Goal: Contribute content: Add original content to the website for others to see

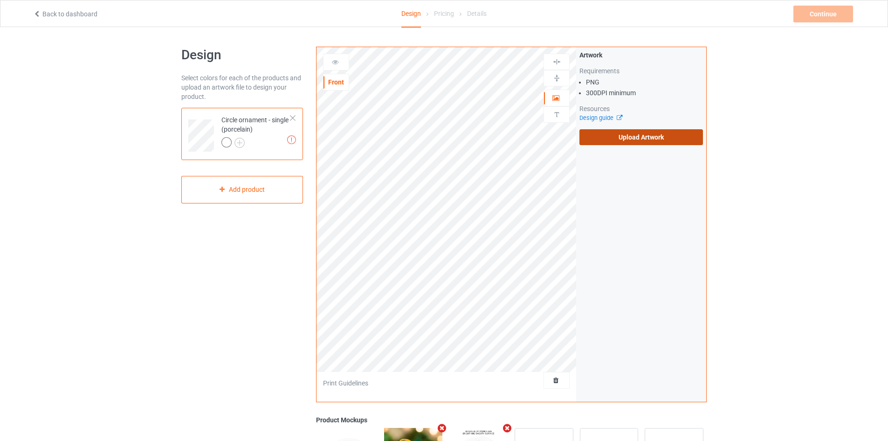
click at [605, 139] on label "Upload Artwork" at bounding box center [641, 137] width 124 height 16
click at [0, 0] on input "Upload Artwork" at bounding box center [0, 0] width 0 height 0
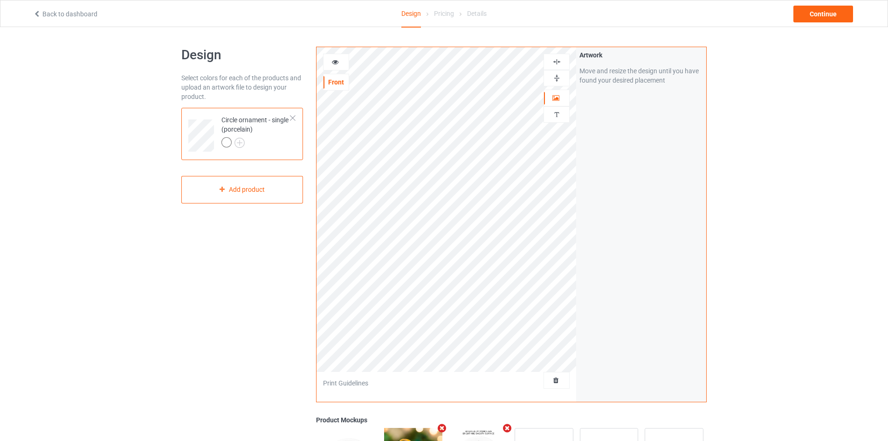
click at [557, 80] on img at bounding box center [556, 78] width 9 height 9
click at [557, 69] on div at bounding box center [557, 62] width 26 height 16
click at [556, 63] on img at bounding box center [556, 61] width 9 height 9
click at [556, 61] on img at bounding box center [556, 61] width 9 height 9
click at [561, 59] on img at bounding box center [556, 61] width 9 height 9
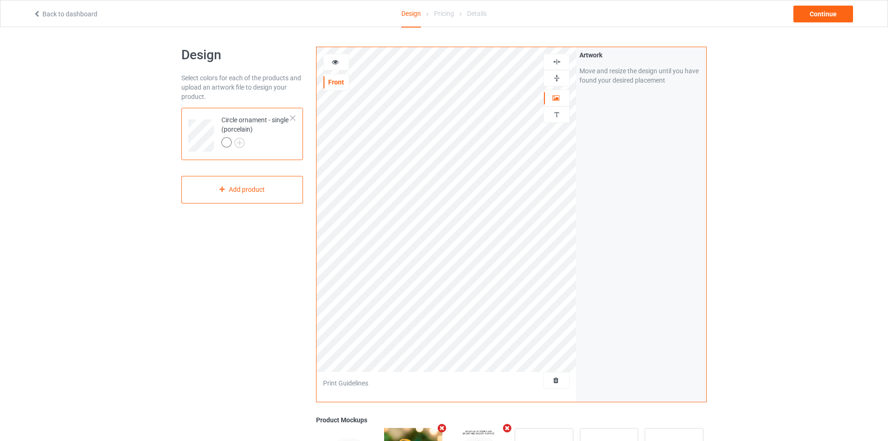
click at [563, 75] on div at bounding box center [556, 78] width 25 height 9
click at [828, 10] on div "Continue" at bounding box center [823, 14] width 60 height 17
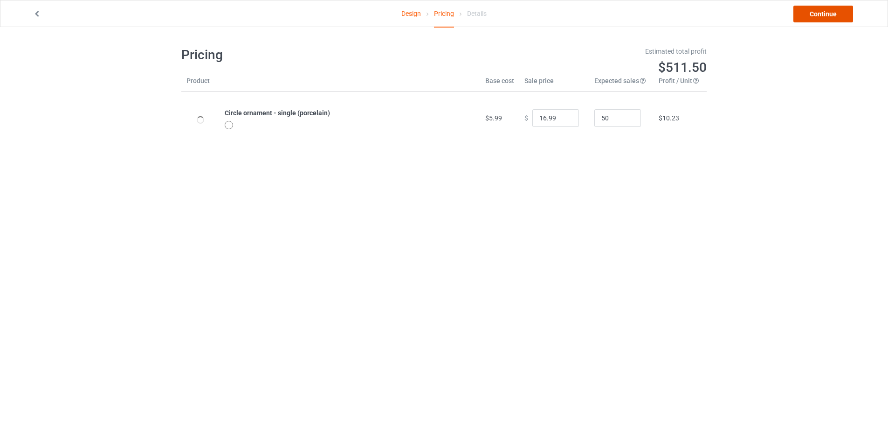
click at [824, 12] on link "Continue" at bounding box center [823, 14] width 60 height 17
